Goal: Navigation & Orientation: Find specific page/section

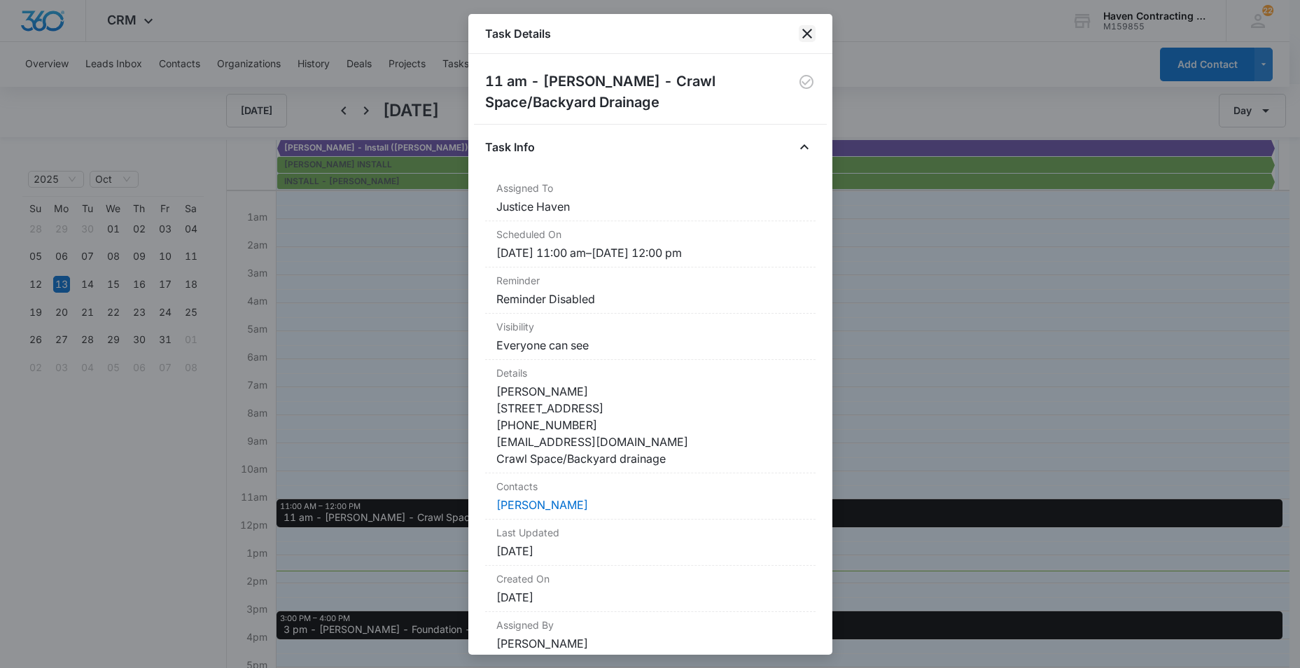
click at [804, 33] on icon "close" at bounding box center [807, 33] width 17 height 17
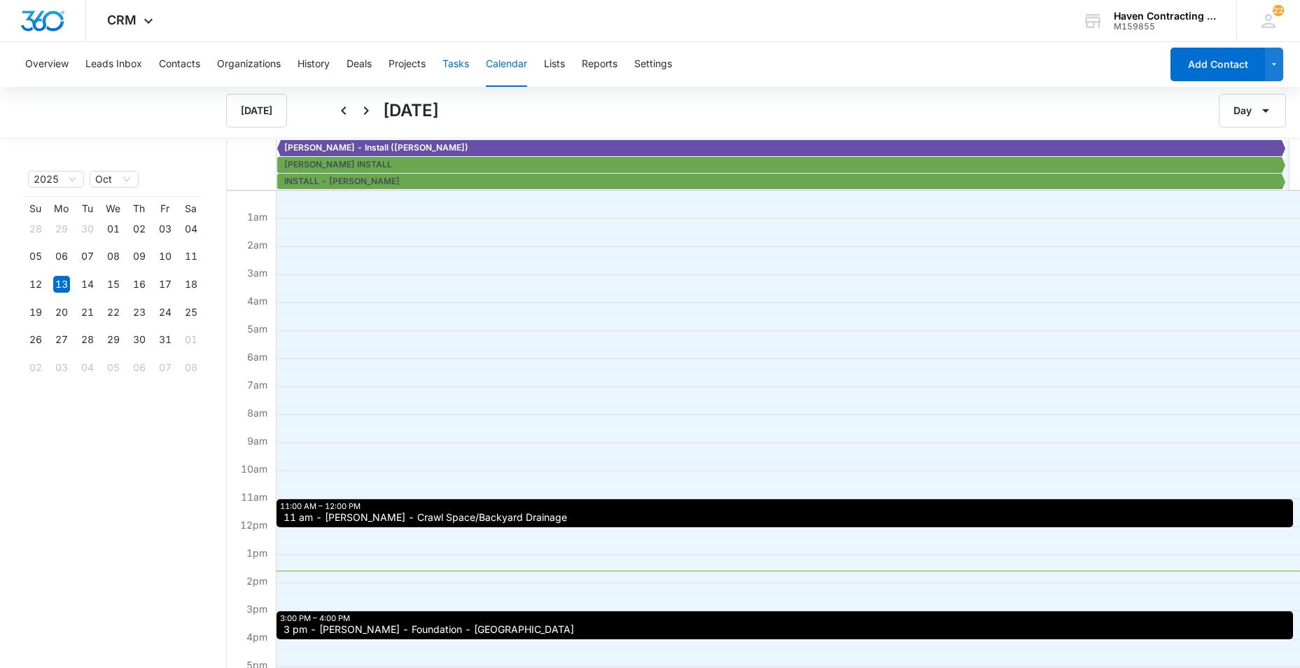
click at [458, 64] on button "Tasks" at bounding box center [455, 64] width 27 height 45
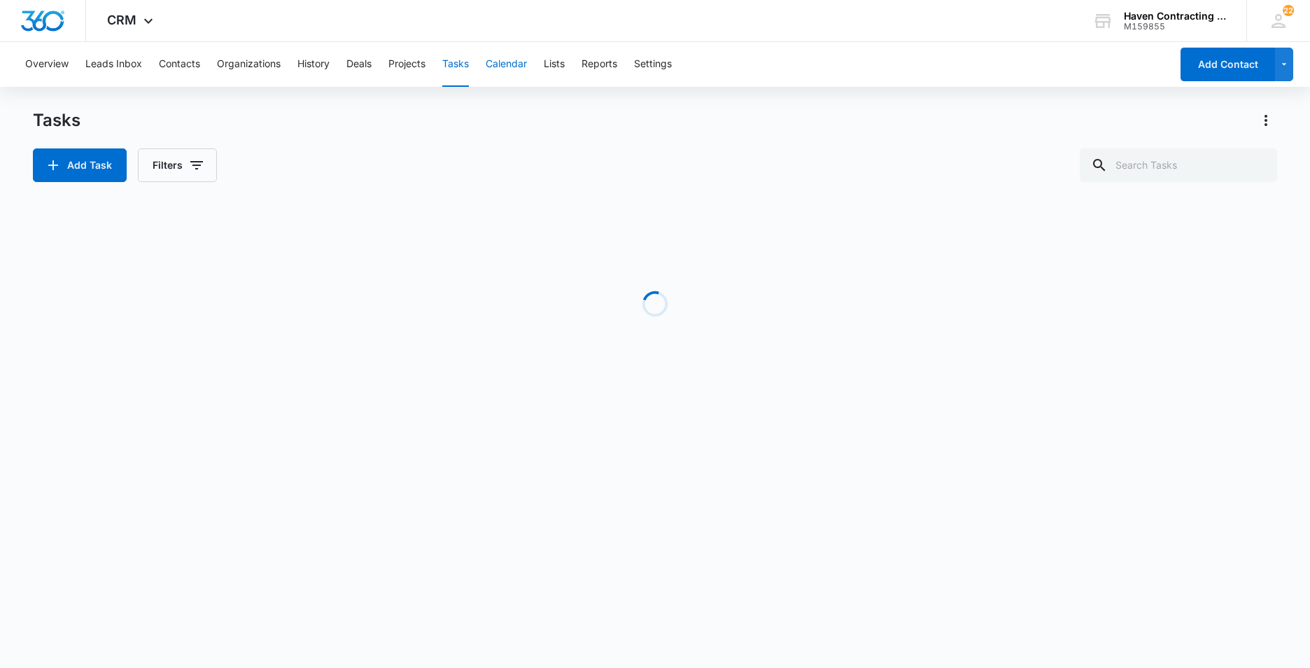
click at [501, 62] on button "Calendar" at bounding box center [506, 64] width 41 height 45
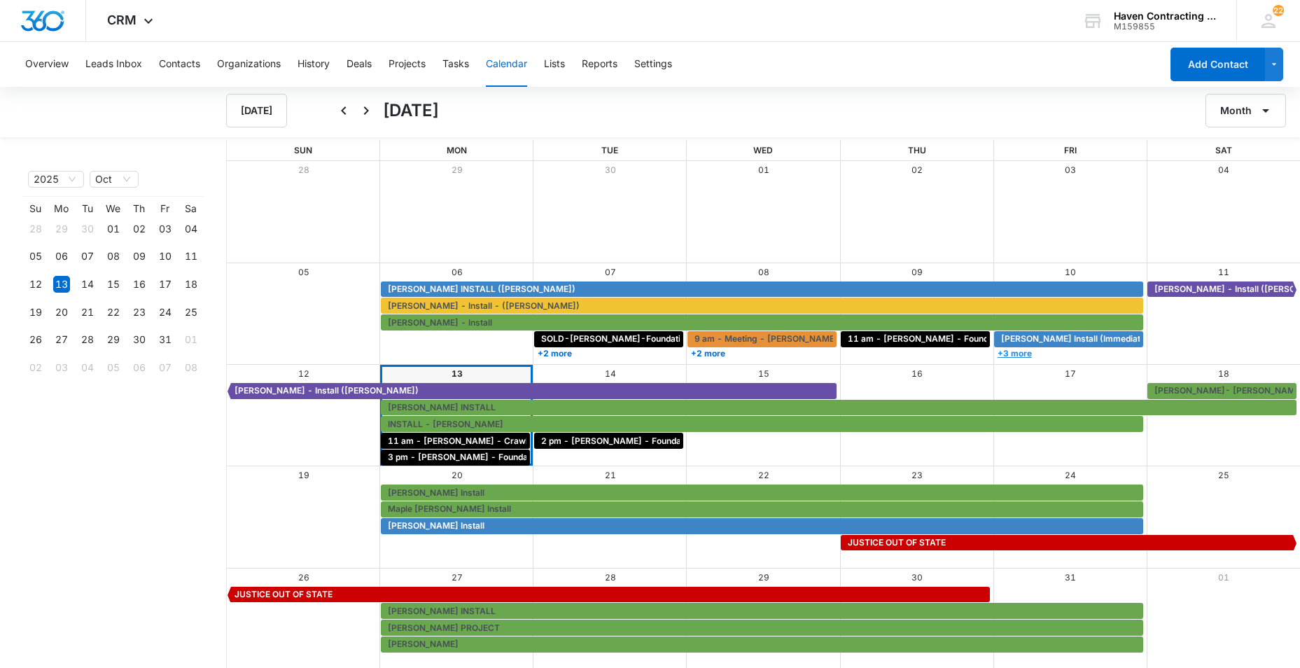
click at [1013, 353] on link "+3 more" at bounding box center [1068, 353] width 149 height 11
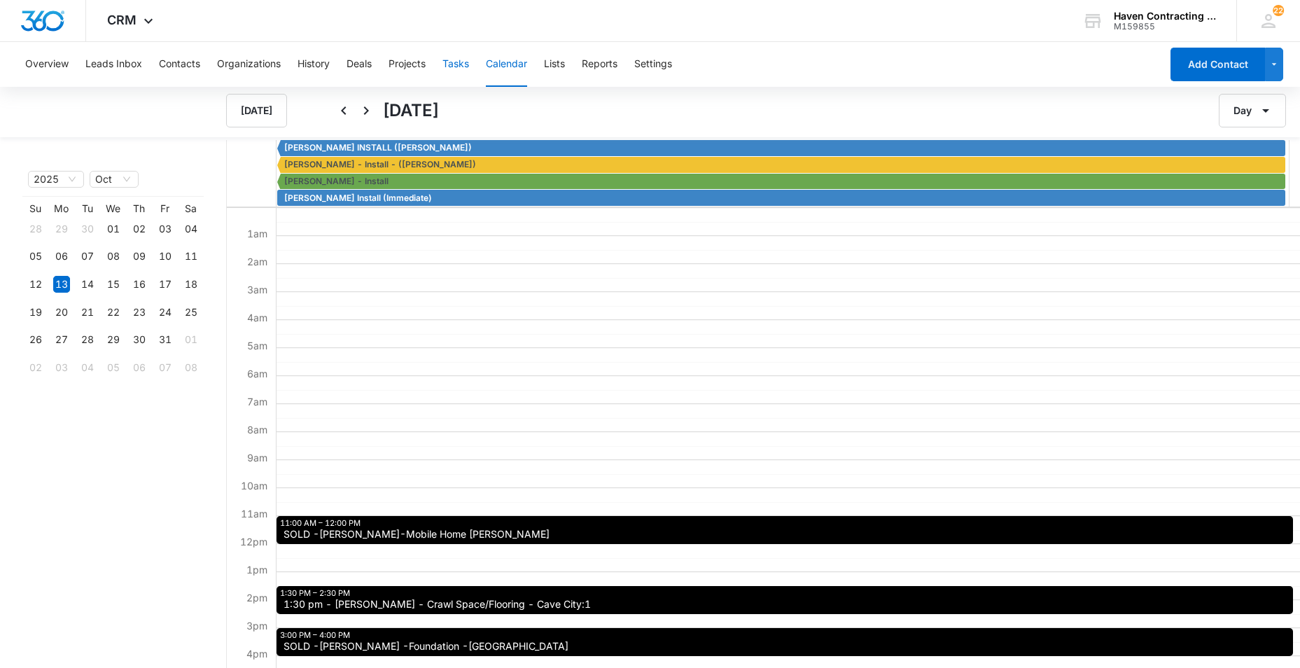
click at [459, 64] on button "Tasks" at bounding box center [455, 64] width 27 height 45
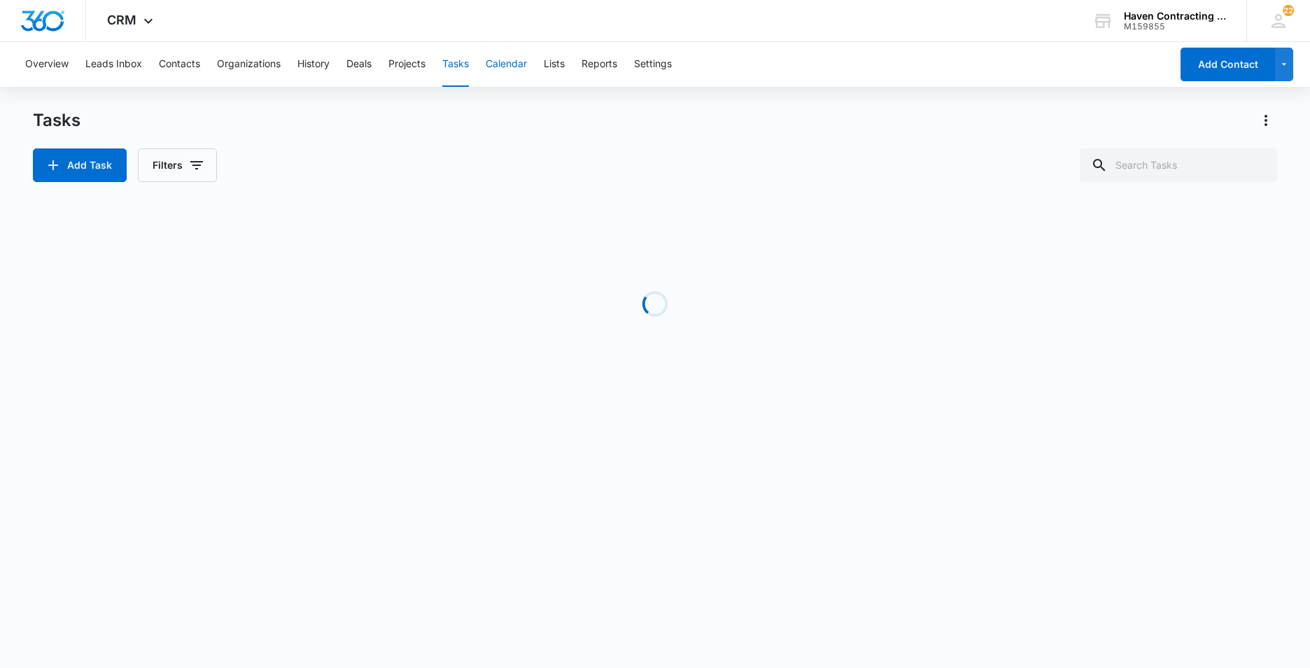
click at [512, 67] on button "Calendar" at bounding box center [506, 64] width 41 height 45
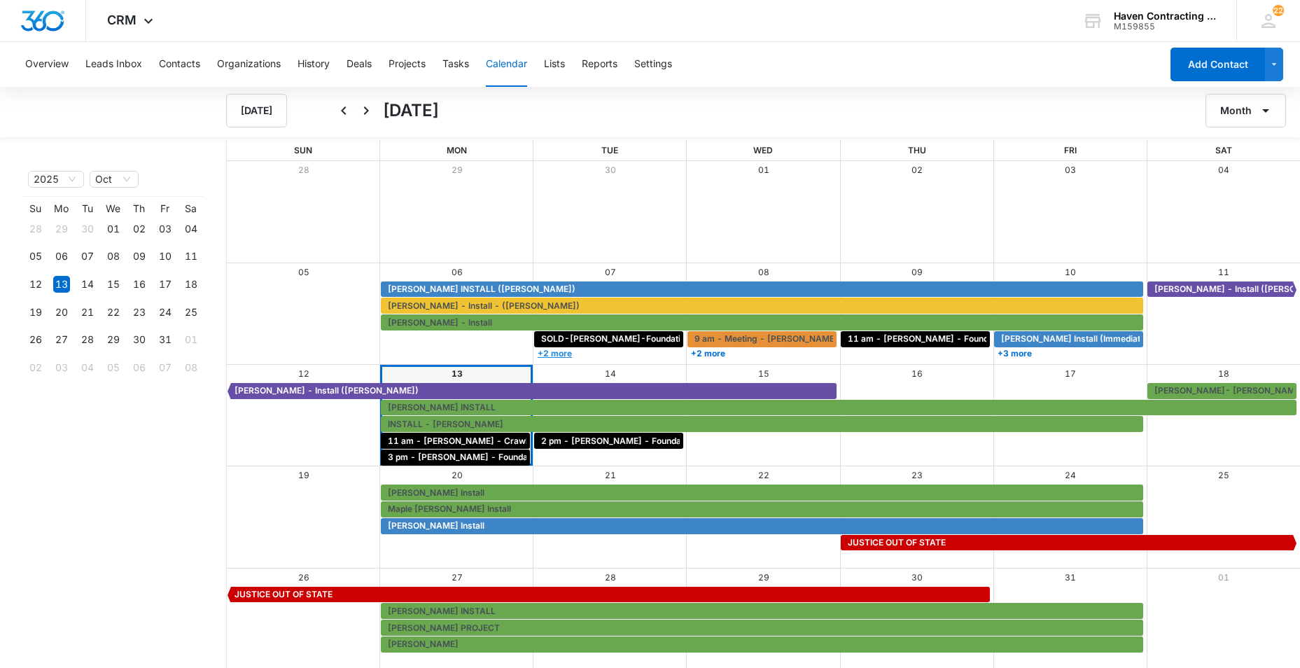
click at [561, 355] on link "+2 more" at bounding box center [608, 353] width 149 height 11
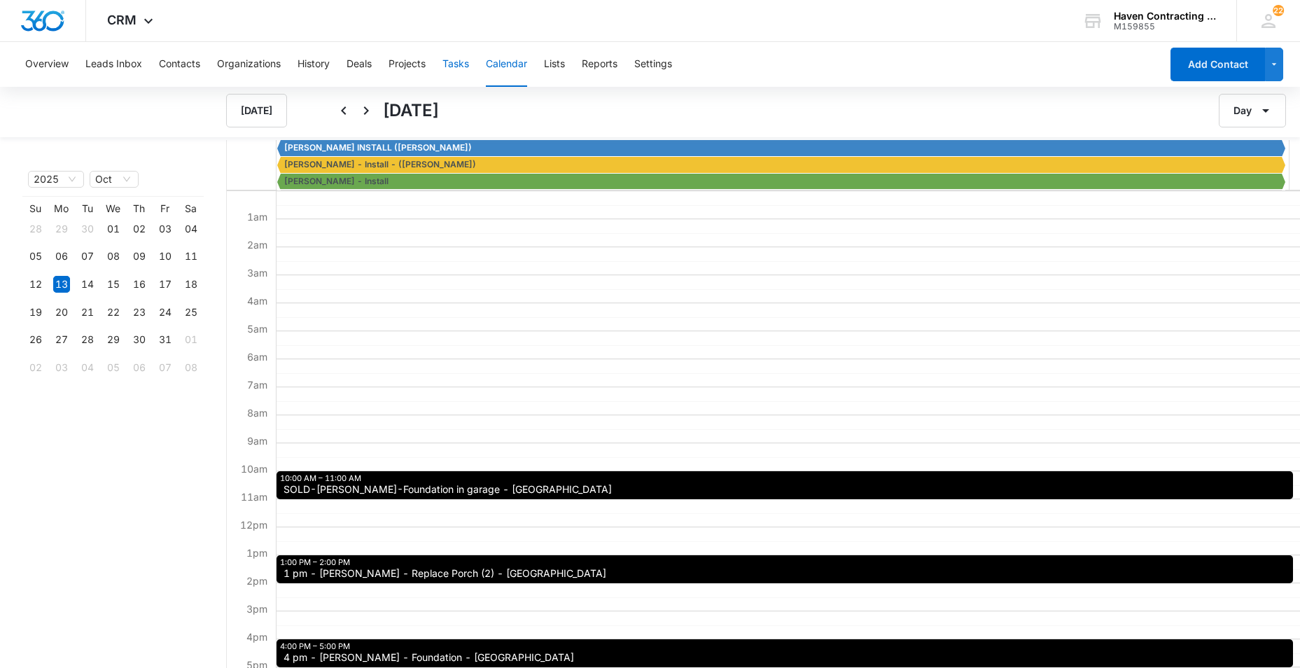
click at [461, 61] on button "Tasks" at bounding box center [455, 64] width 27 height 45
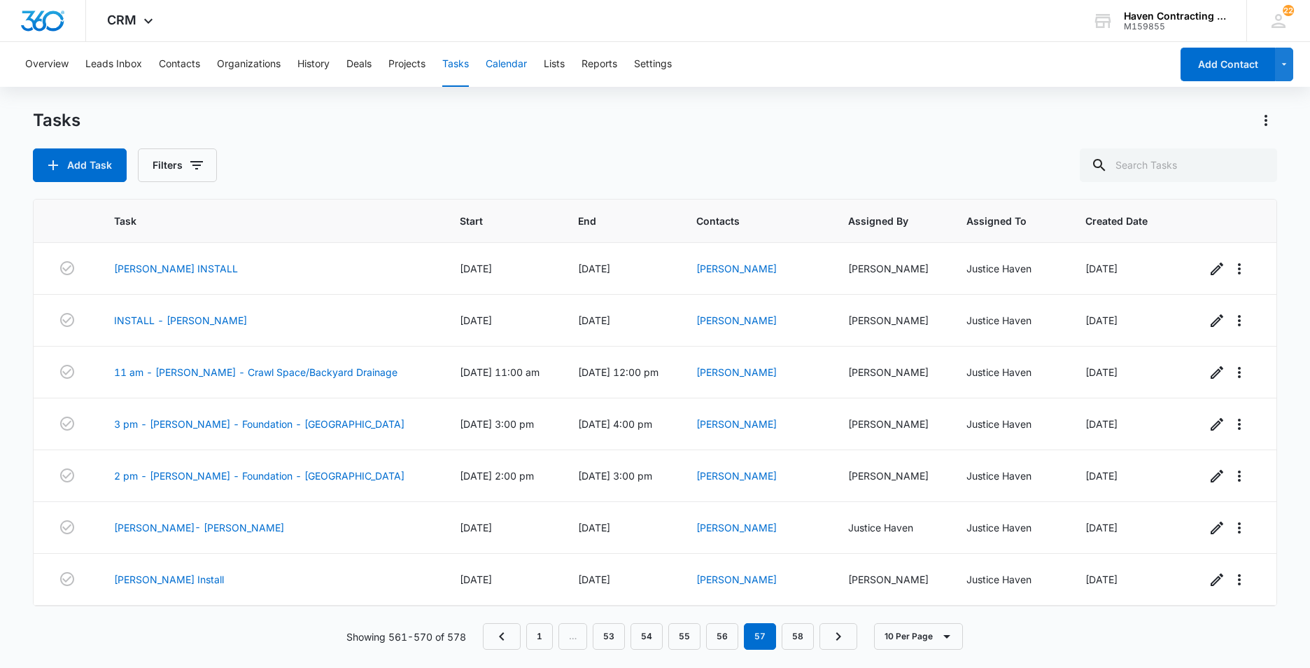
click at [511, 63] on button "Calendar" at bounding box center [506, 64] width 41 height 45
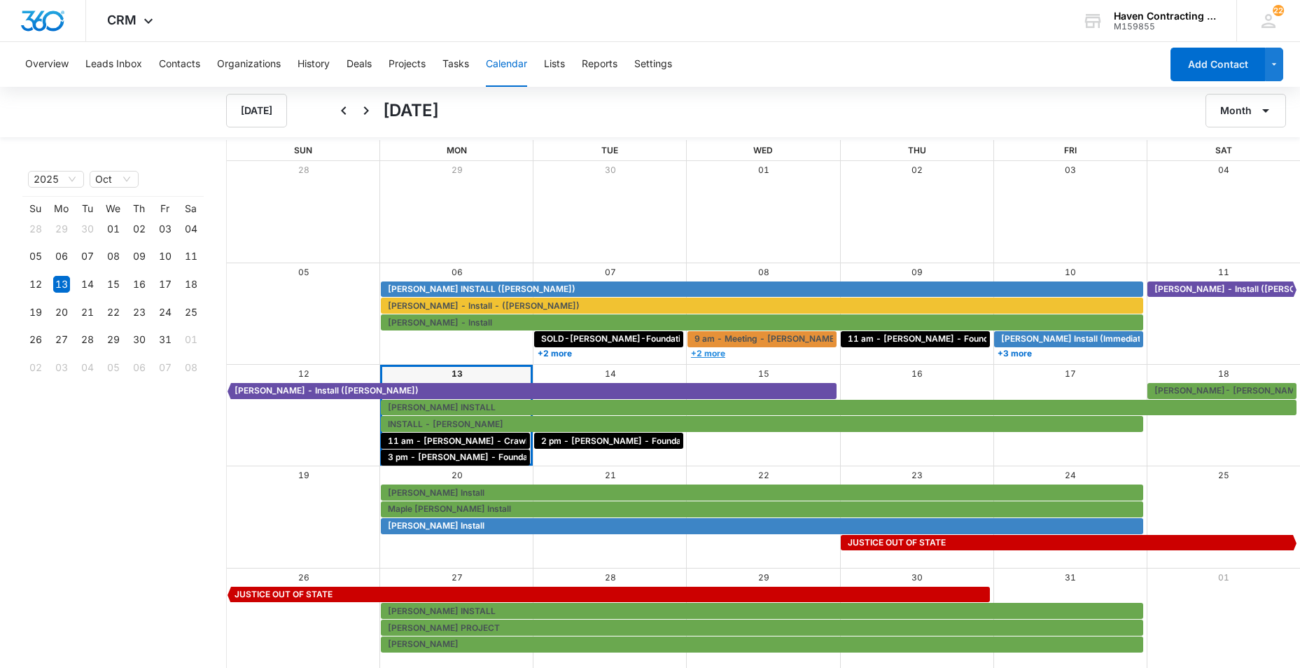
click at [706, 354] on link "+2 more" at bounding box center [761, 353] width 149 height 11
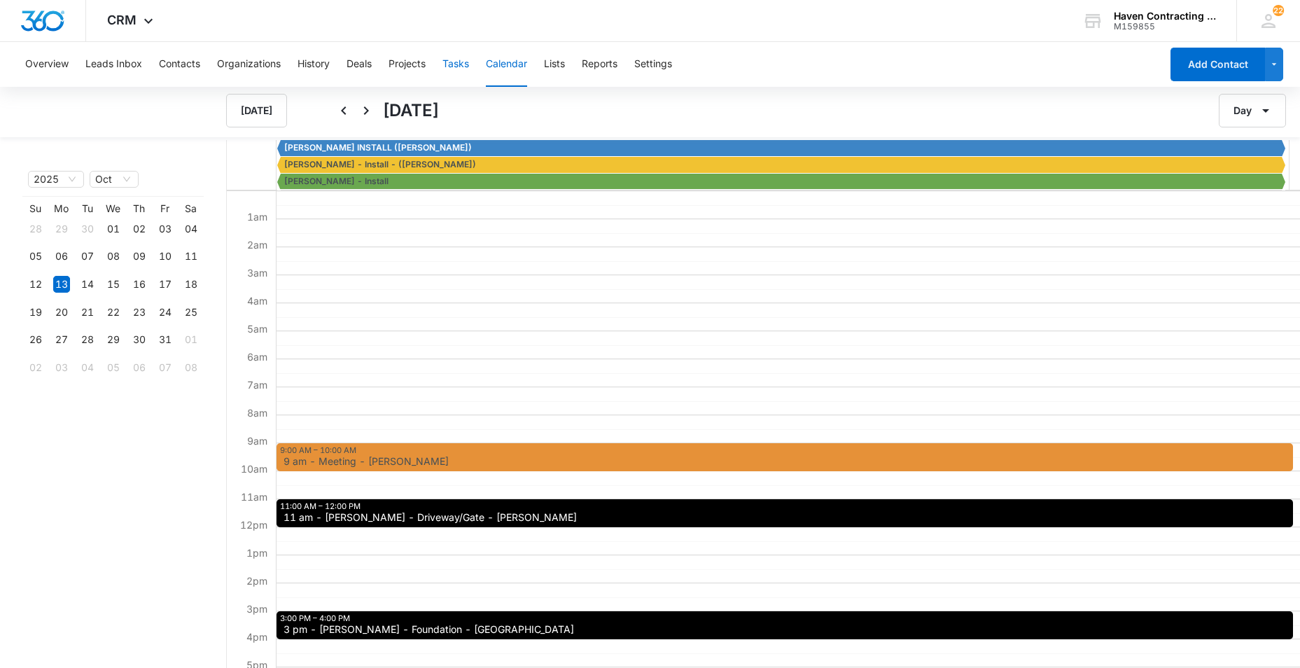
click at [452, 59] on button "Tasks" at bounding box center [455, 64] width 27 height 45
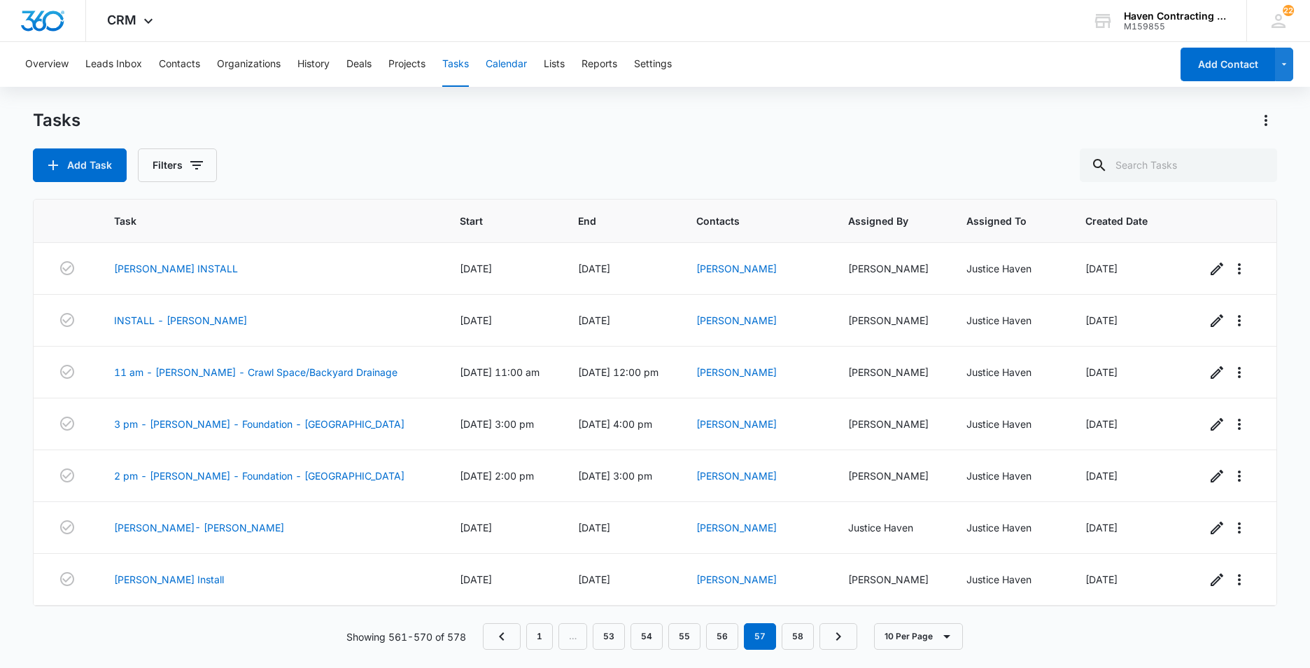
click at [510, 61] on button "Calendar" at bounding box center [506, 64] width 41 height 45
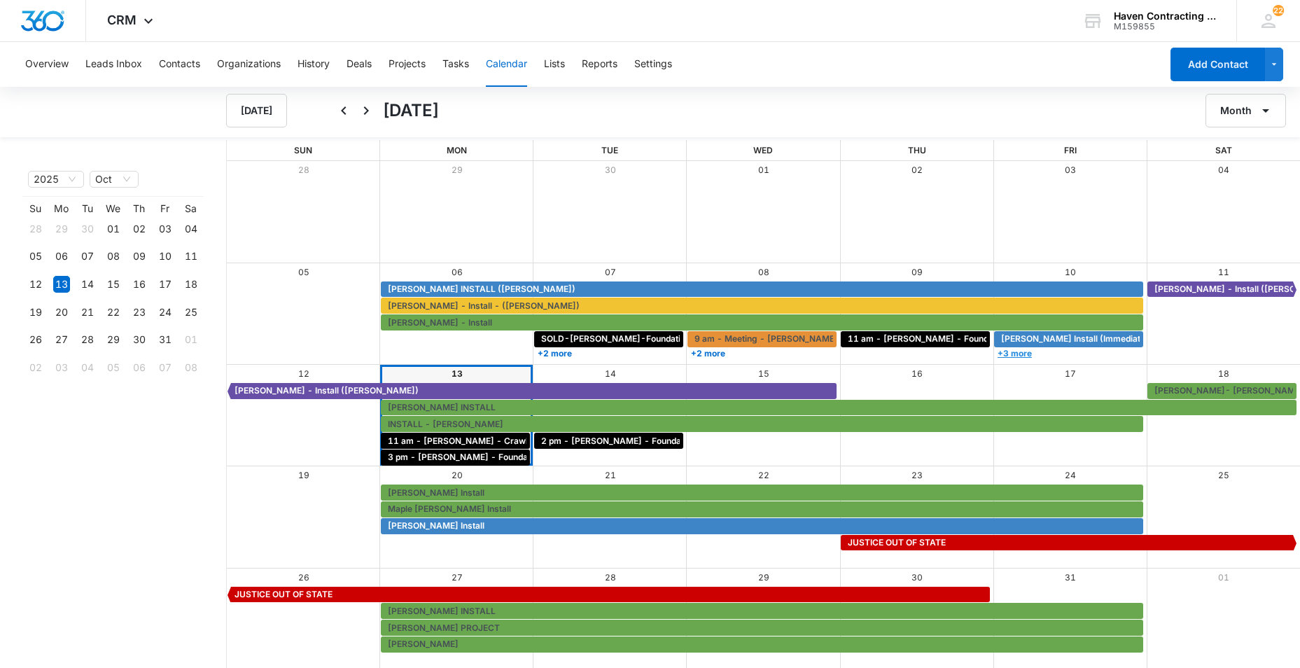
click at [1014, 352] on link "+3 more" at bounding box center [1068, 353] width 149 height 11
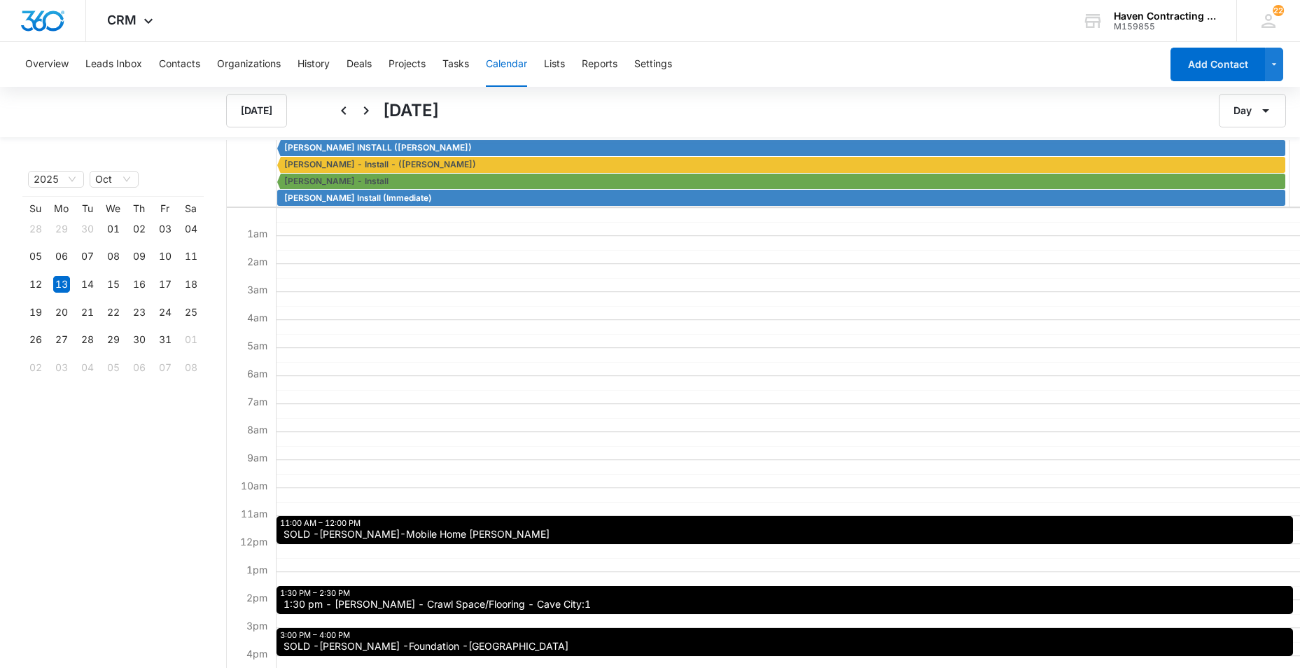
click at [308, 535] on span "SOLD -[PERSON_NAME]-Mobile Home [PERSON_NAME]" at bounding box center [417, 534] width 266 height 10
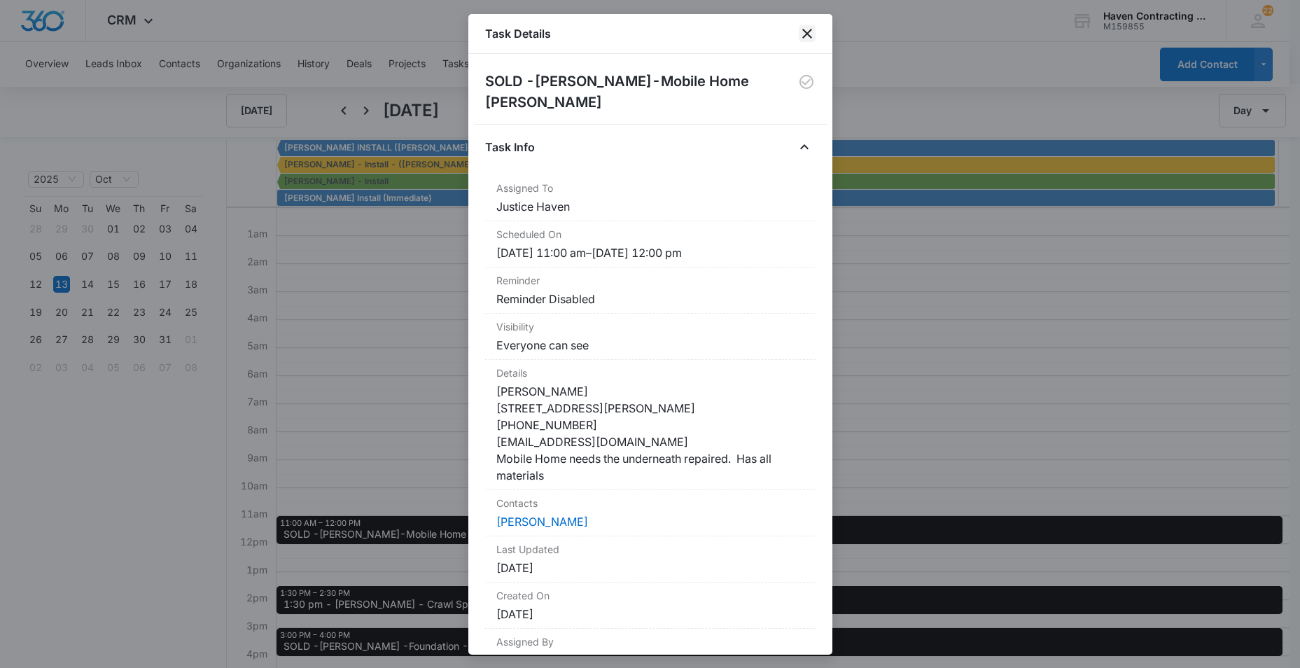
click at [807, 32] on icon "close" at bounding box center [807, 33] width 17 height 17
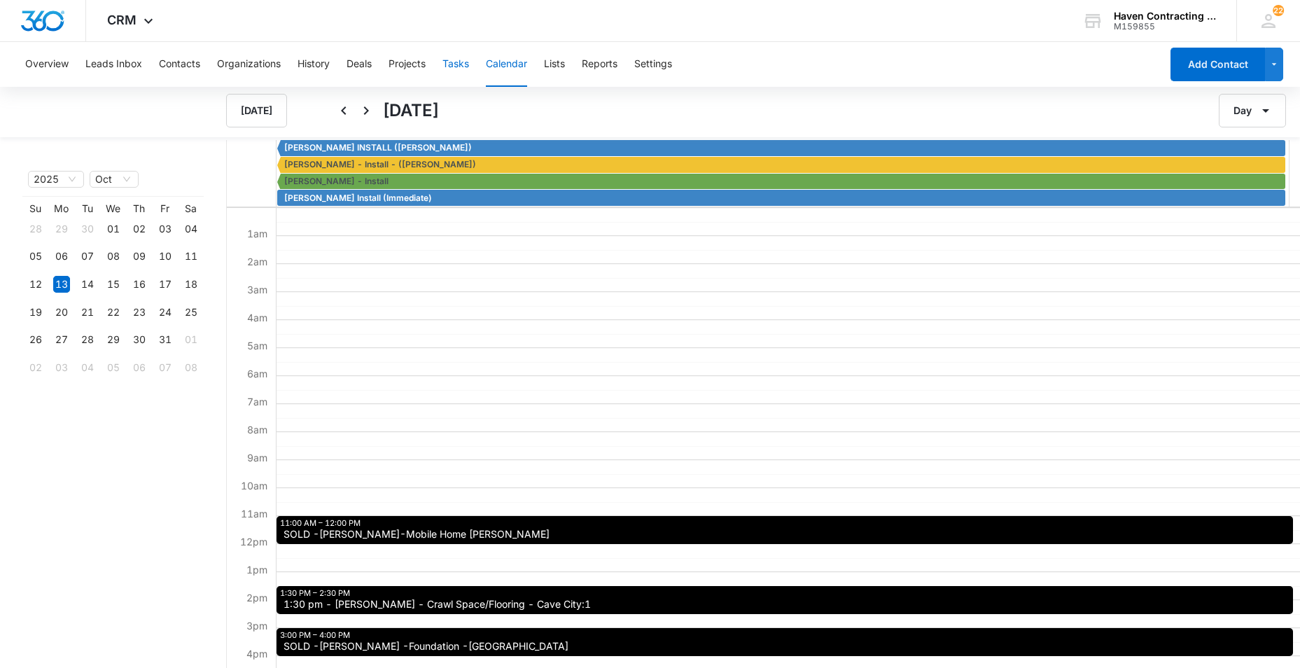
click at [454, 68] on button "Tasks" at bounding box center [455, 64] width 27 height 45
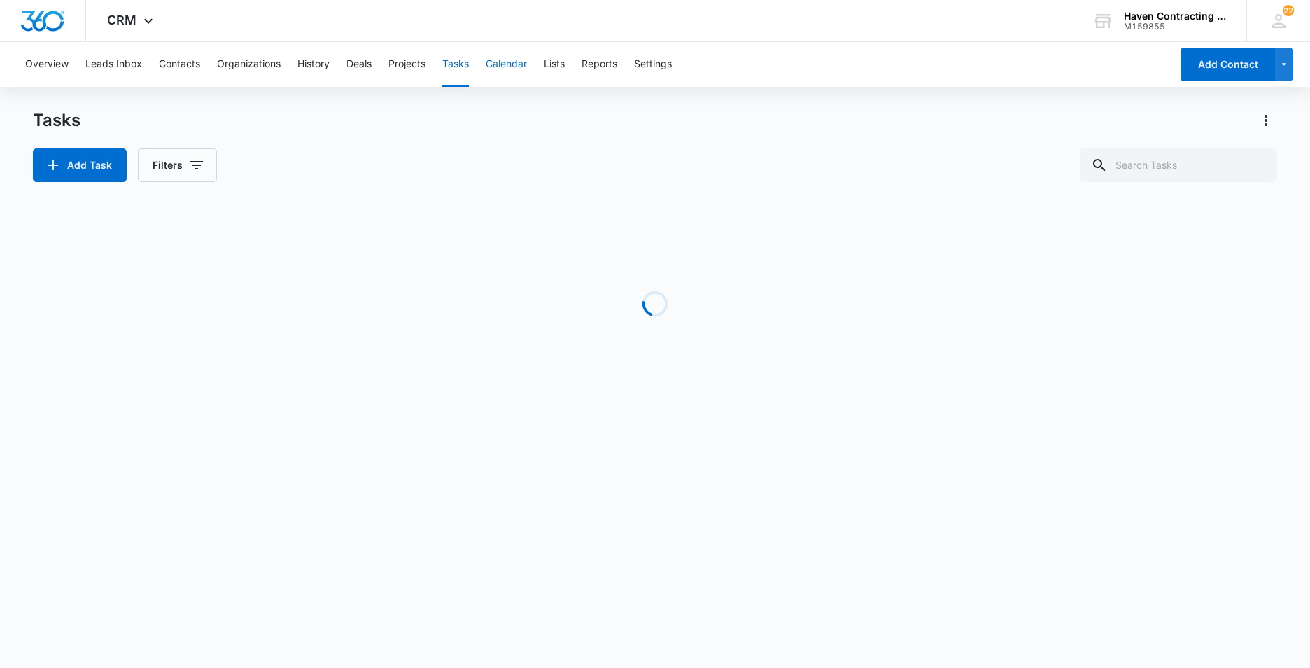
click at [505, 69] on button "Calendar" at bounding box center [506, 64] width 41 height 45
